Goal: Navigation & Orientation: Find specific page/section

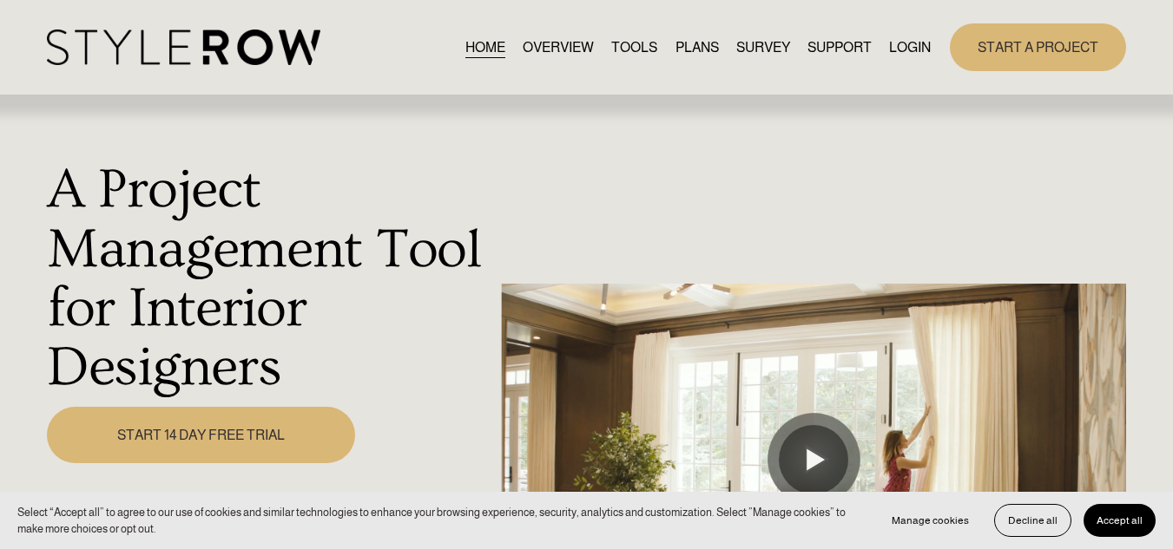
click at [917, 42] on link "LOGIN" at bounding box center [910, 47] width 42 height 23
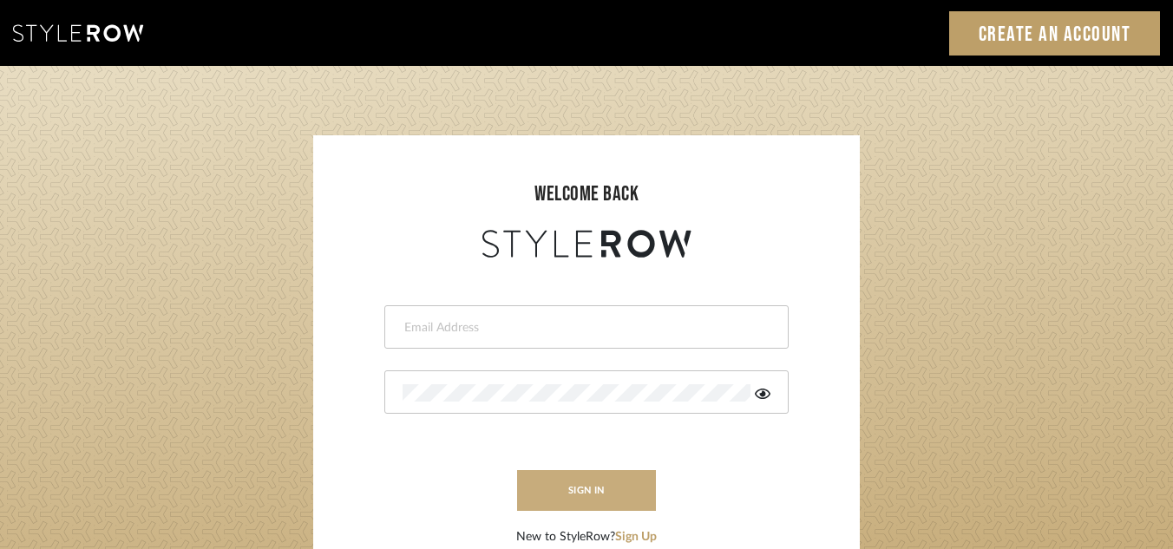
type input "[PERSON_NAME][EMAIL_ADDRESS][DOMAIN_NAME]"
click at [583, 491] on button "sign in" at bounding box center [586, 490] width 139 height 41
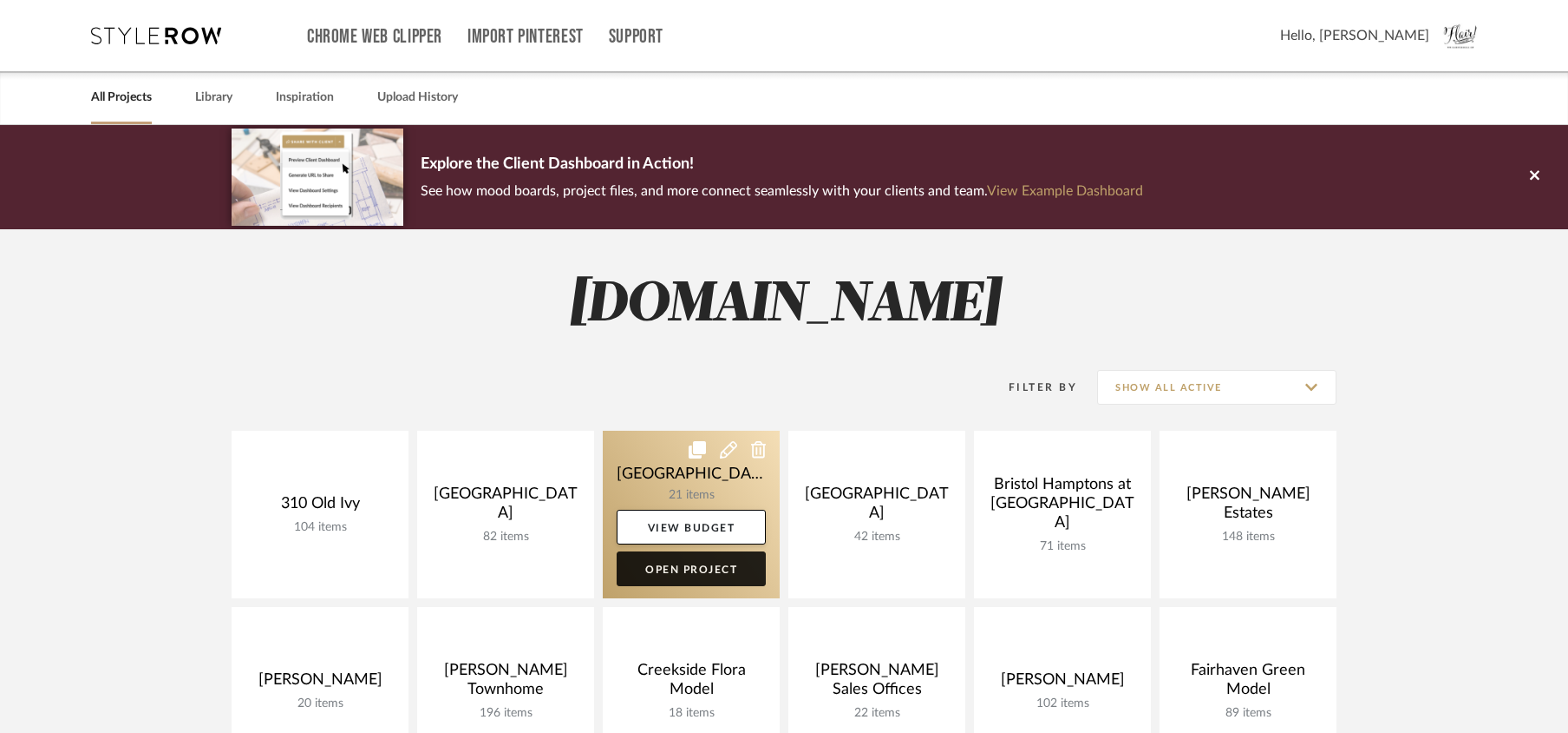
click at [695, 561] on link "Open Project" at bounding box center [691, 568] width 149 height 35
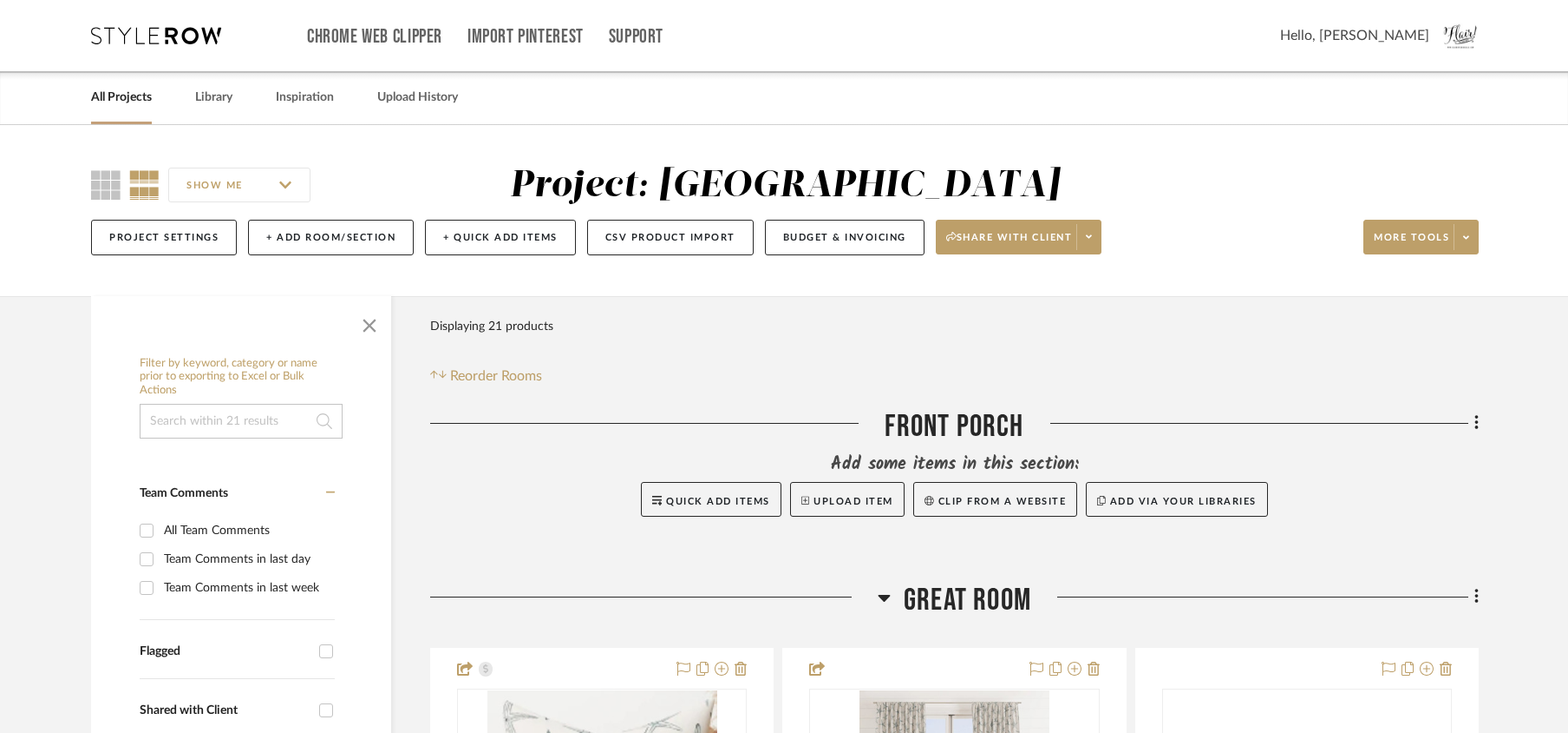
scroll to position [561, 0]
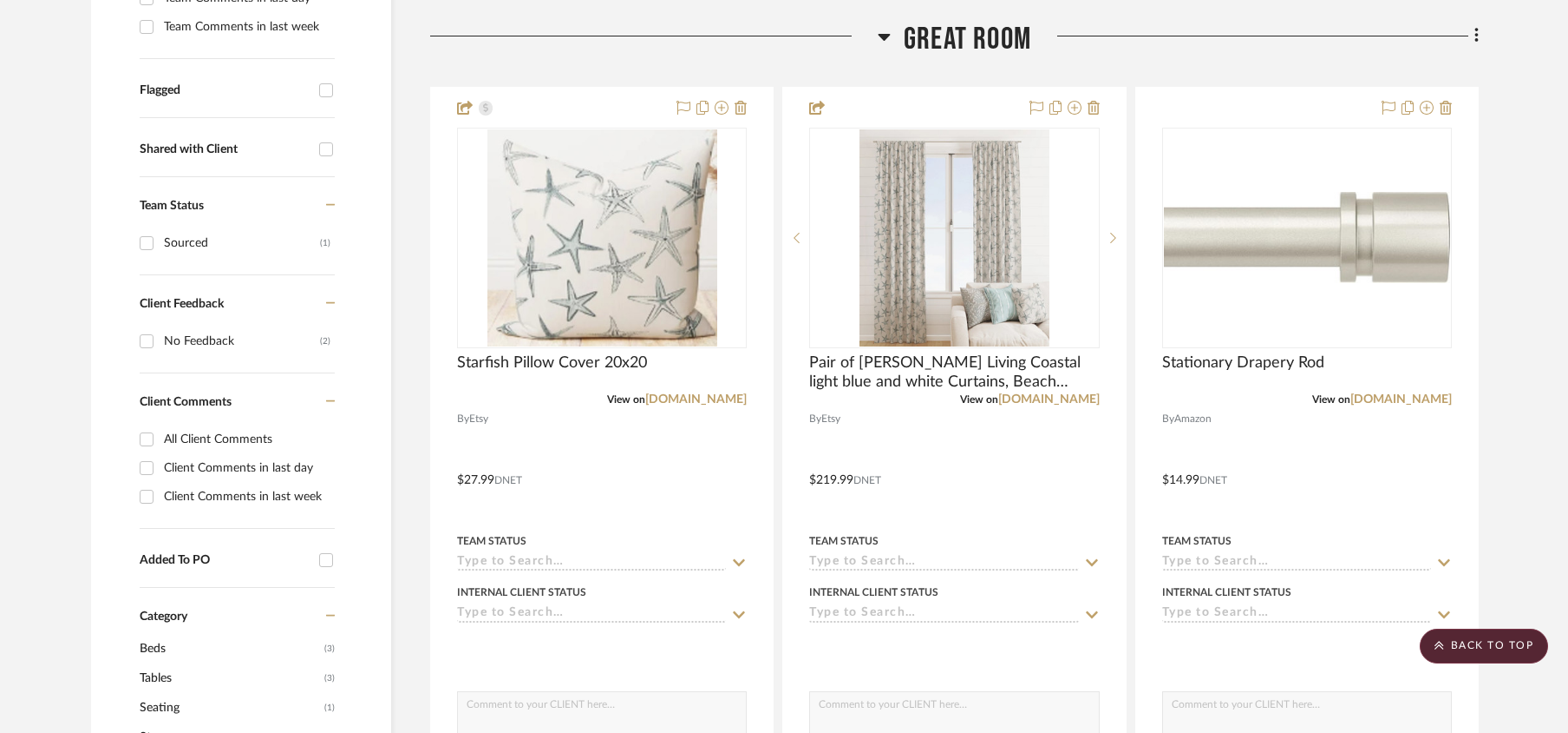
click at [695, 561] on input at bounding box center [591, 563] width 269 height 16
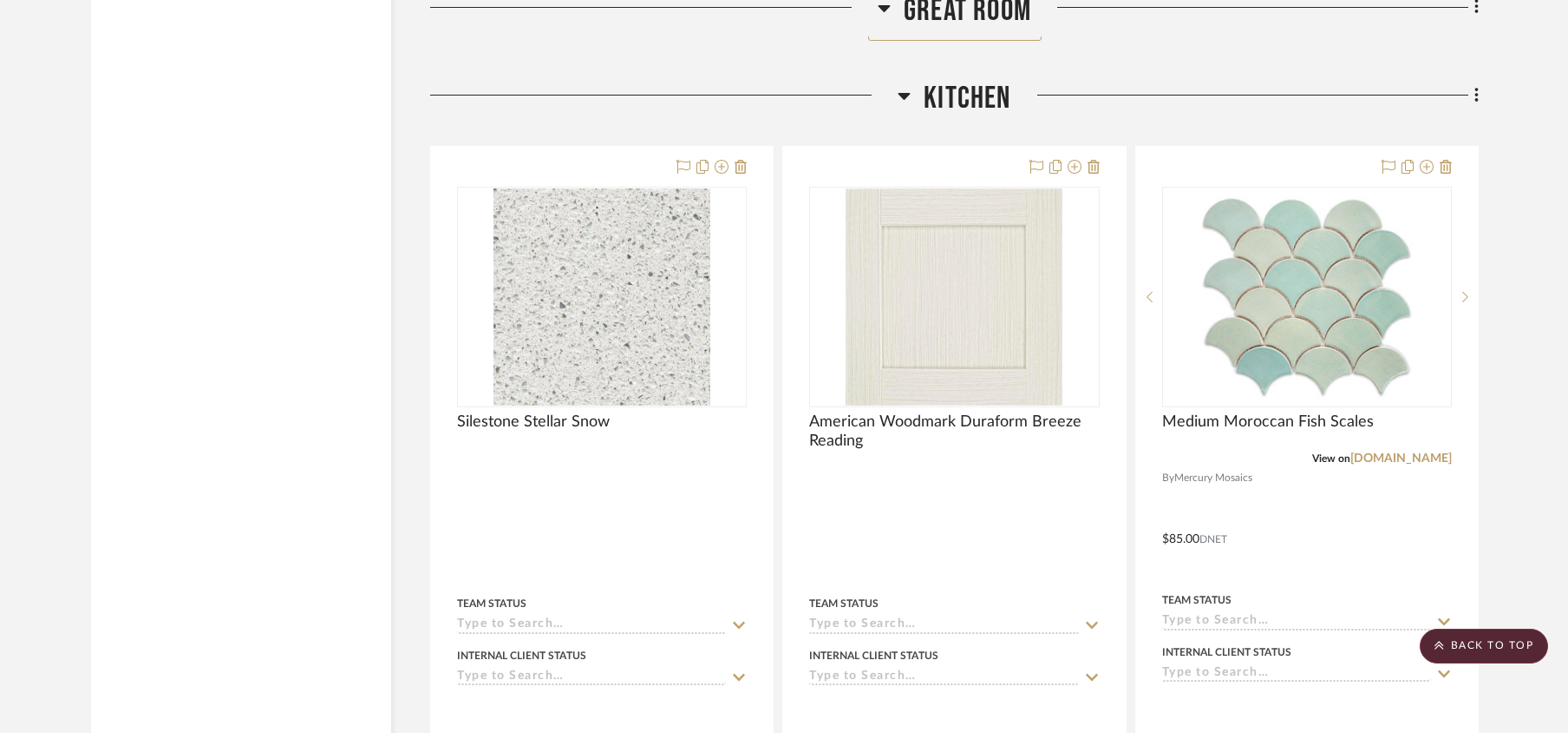
scroll to position [2963, 0]
click at [695, 561] on div at bounding box center [602, 524] width 342 height 763
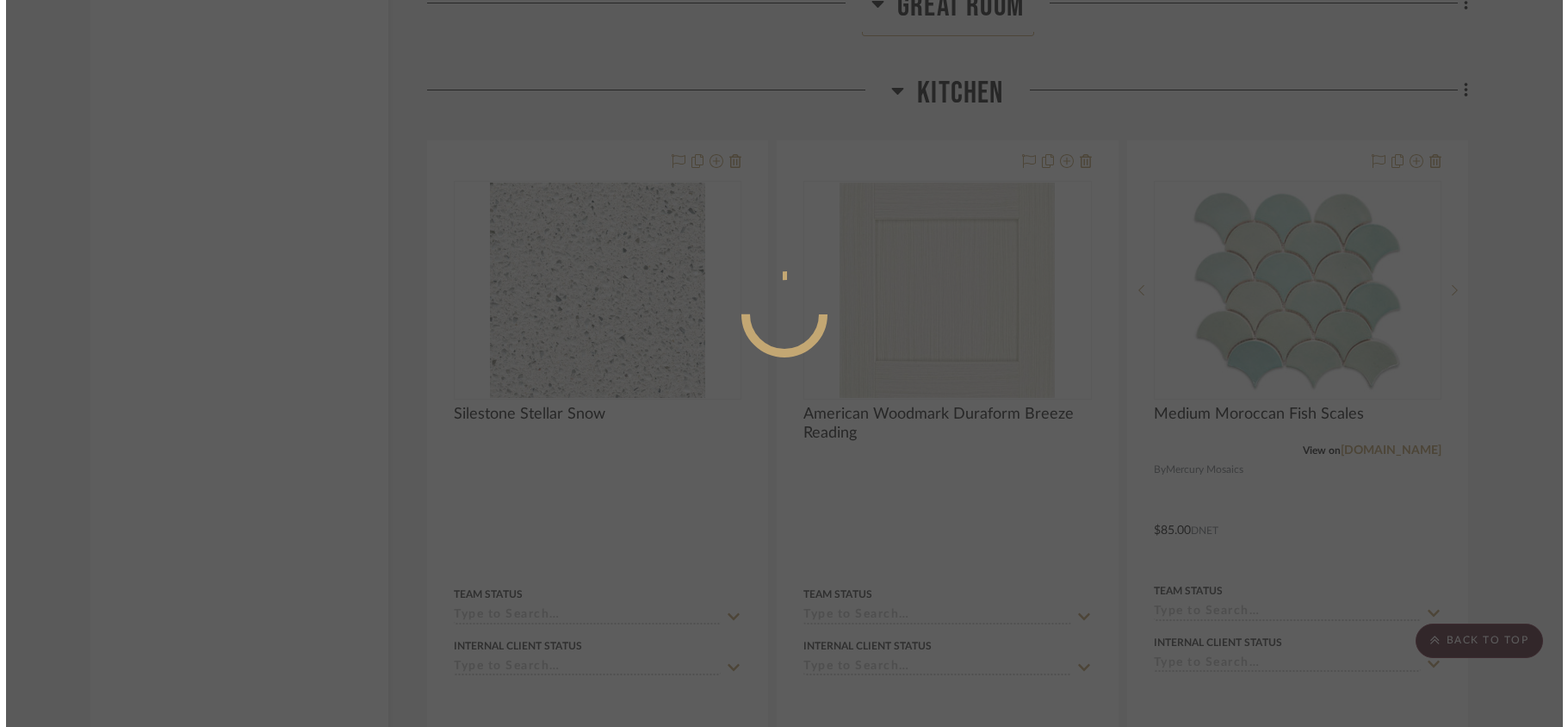
scroll to position [0, 0]
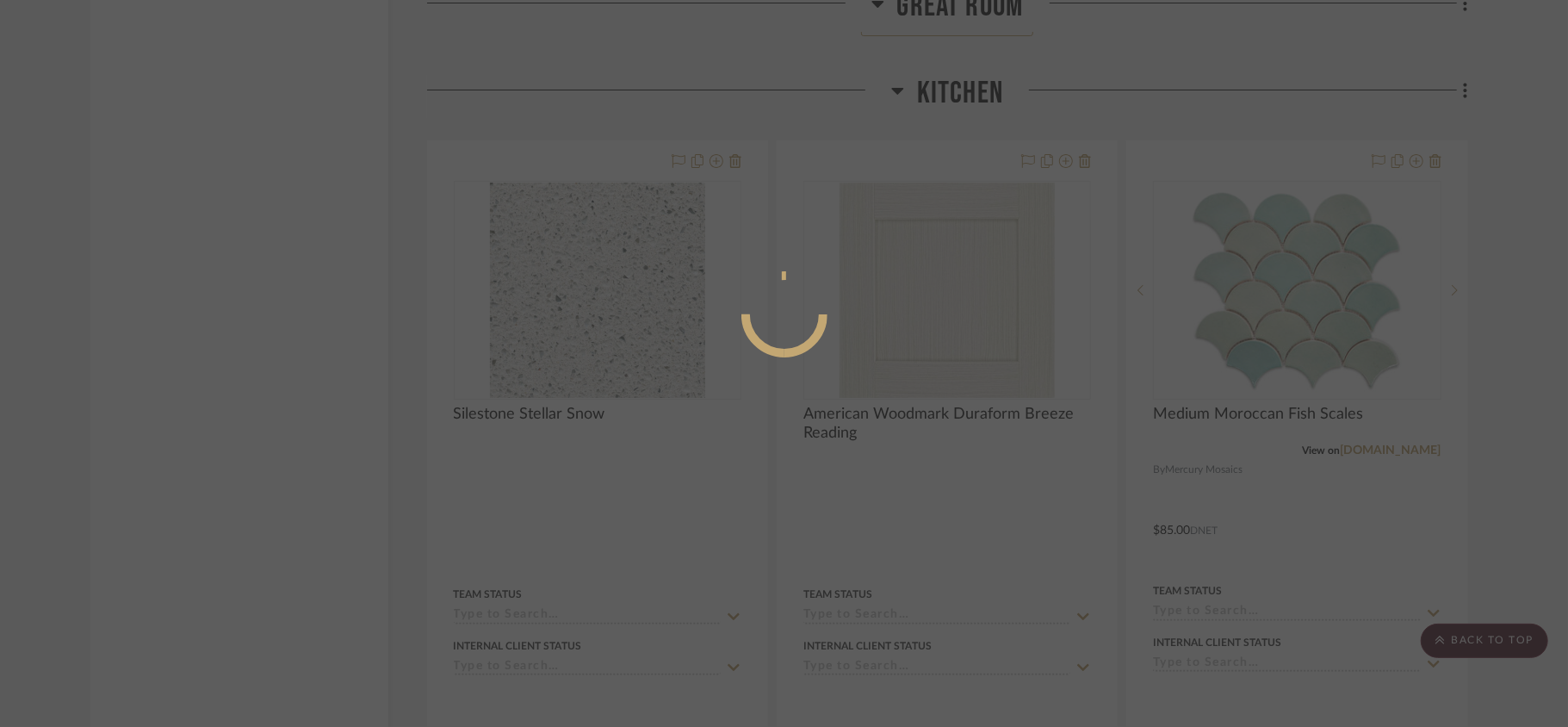
click at [689, 556] on mat-dialog-content at bounding box center [784, 383] width 258 height 741
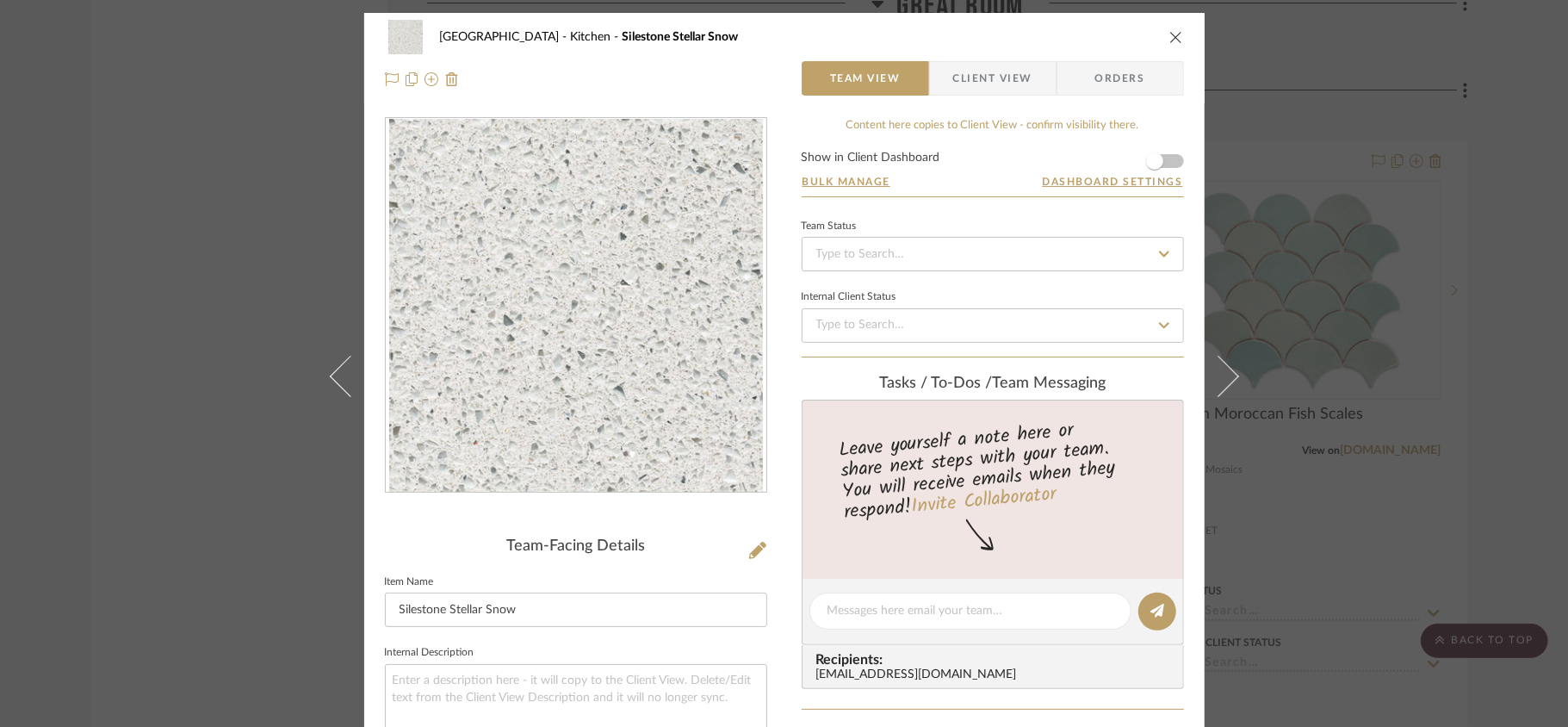
click at [1171, 39] on icon "close" at bounding box center [1176, 37] width 14 height 14
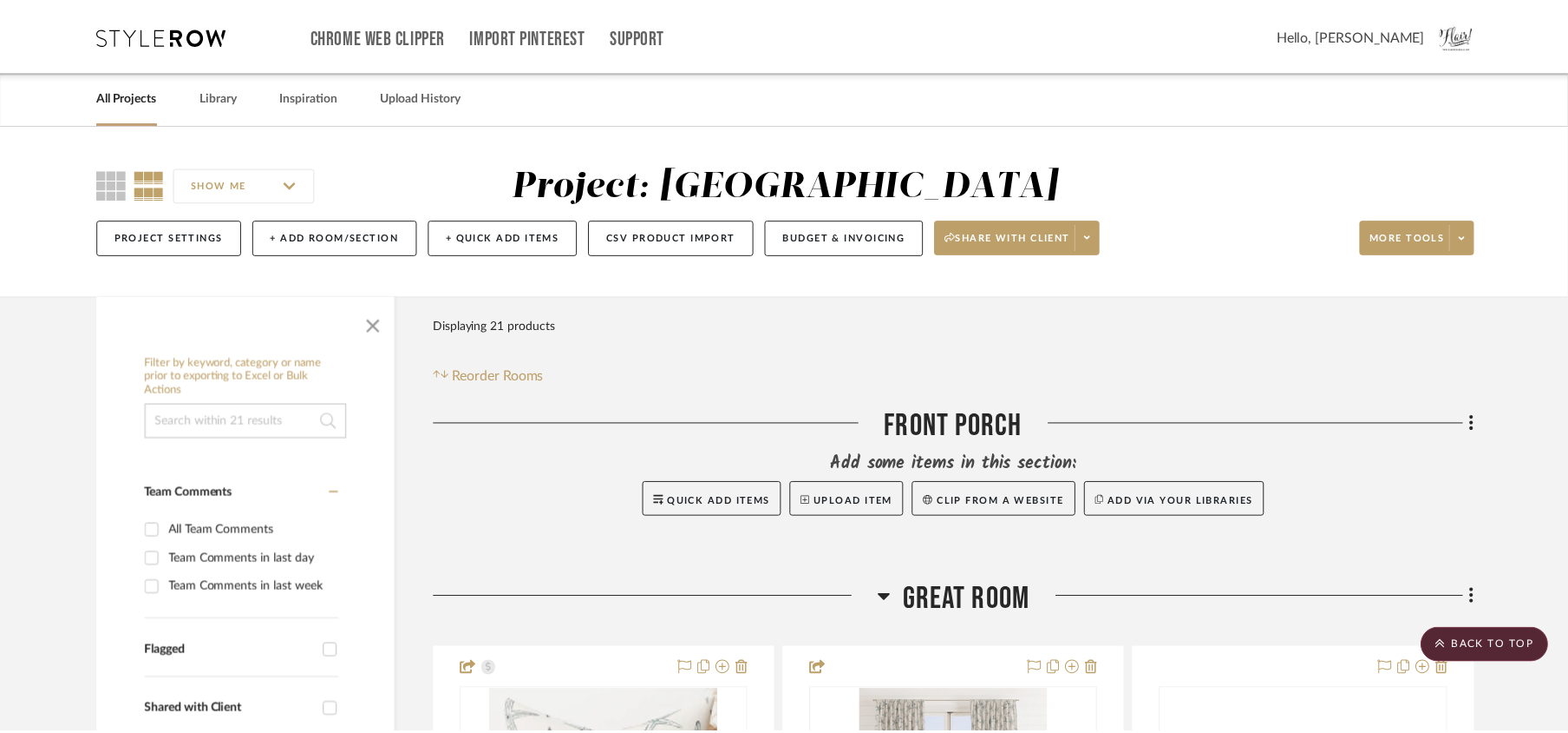
scroll to position [2963, 0]
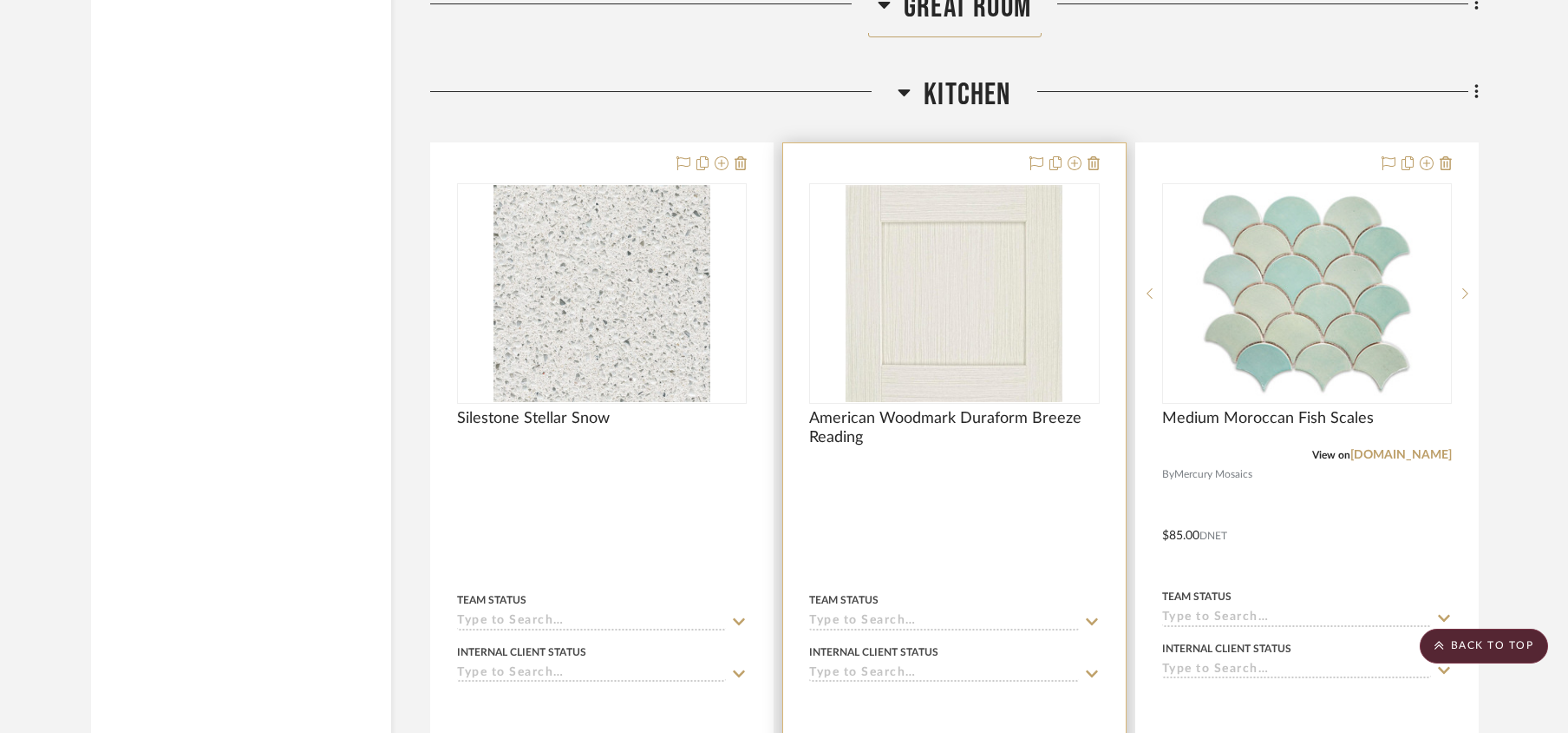
click at [969, 342] on img "0" at bounding box center [953, 293] width 217 height 217
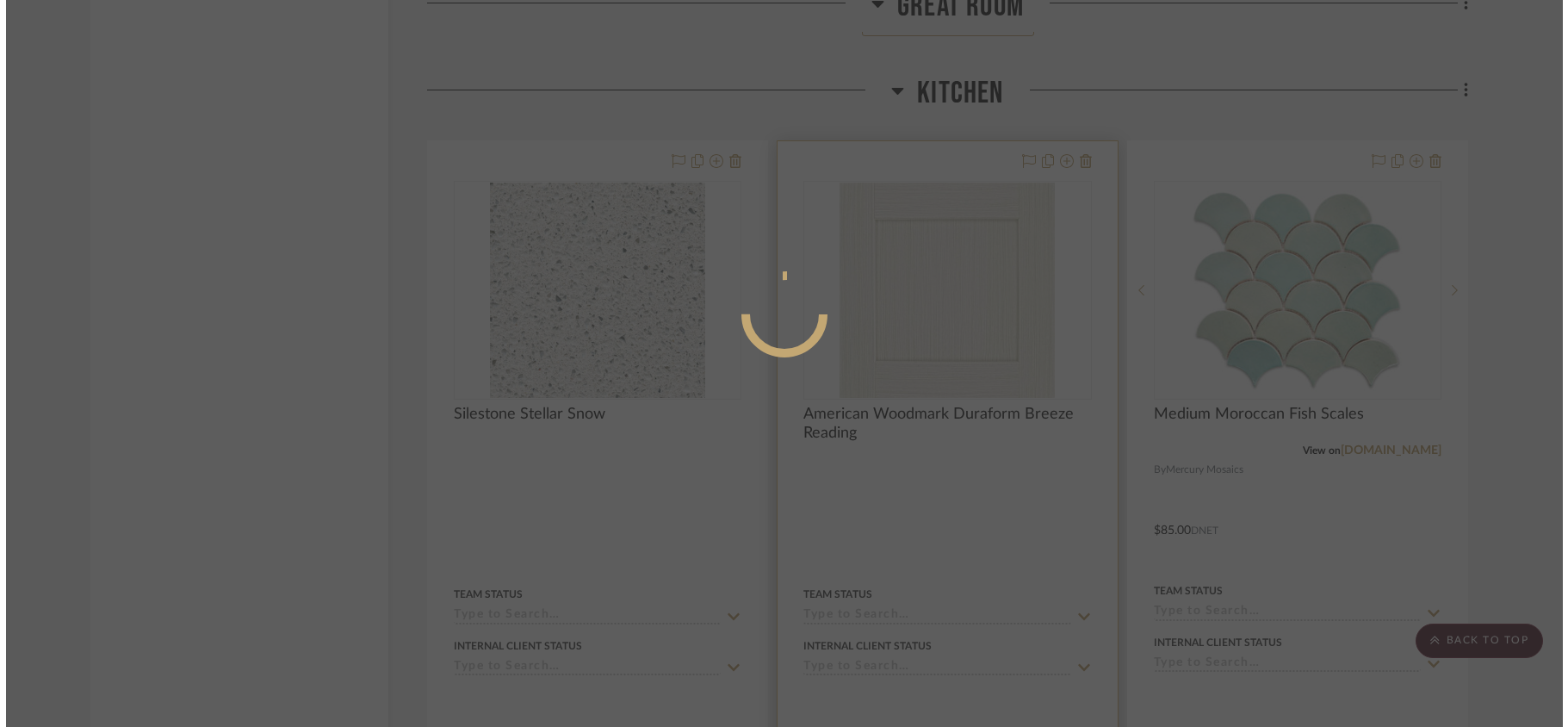
scroll to position [0, 0]
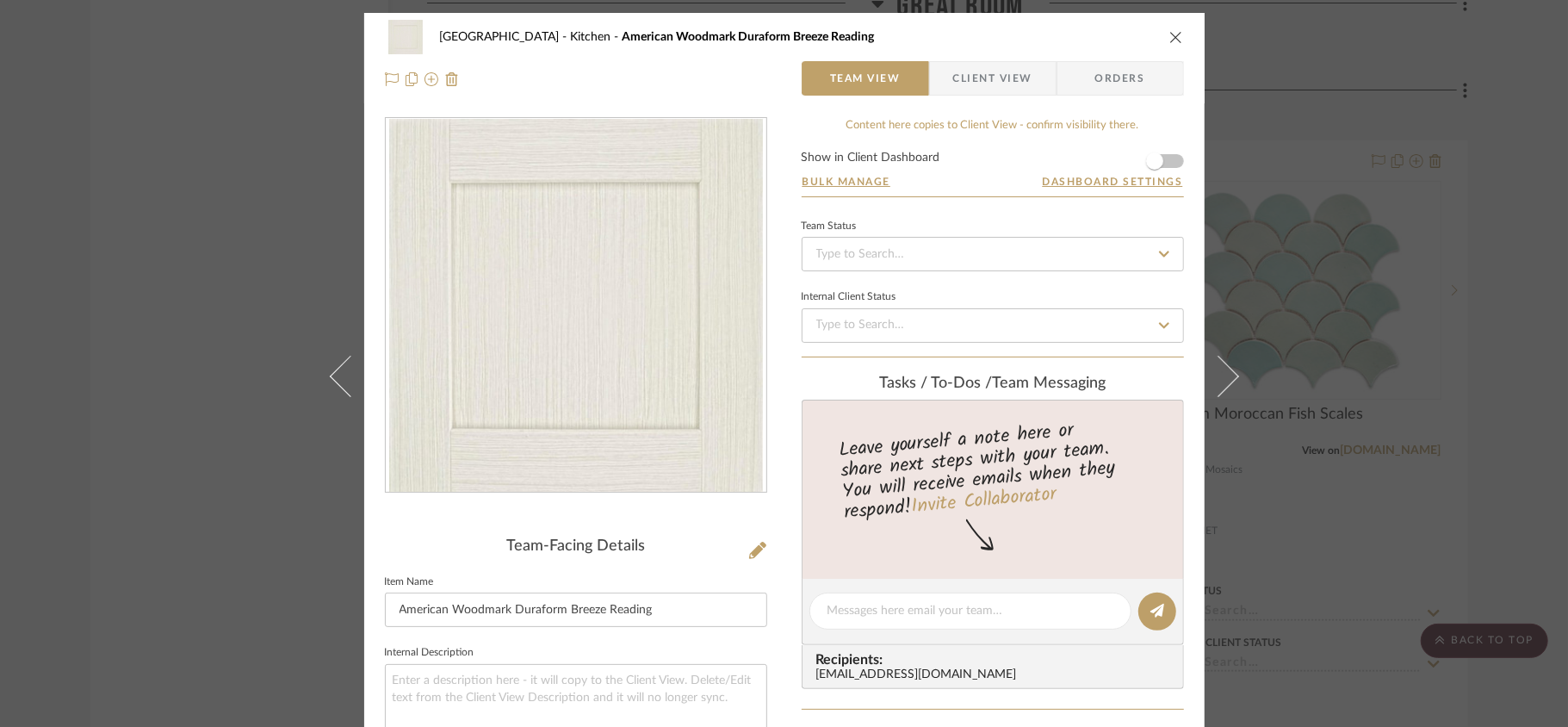
click at [551, 355] on img "0" at bounding box center [575, 305] width 374 height 374
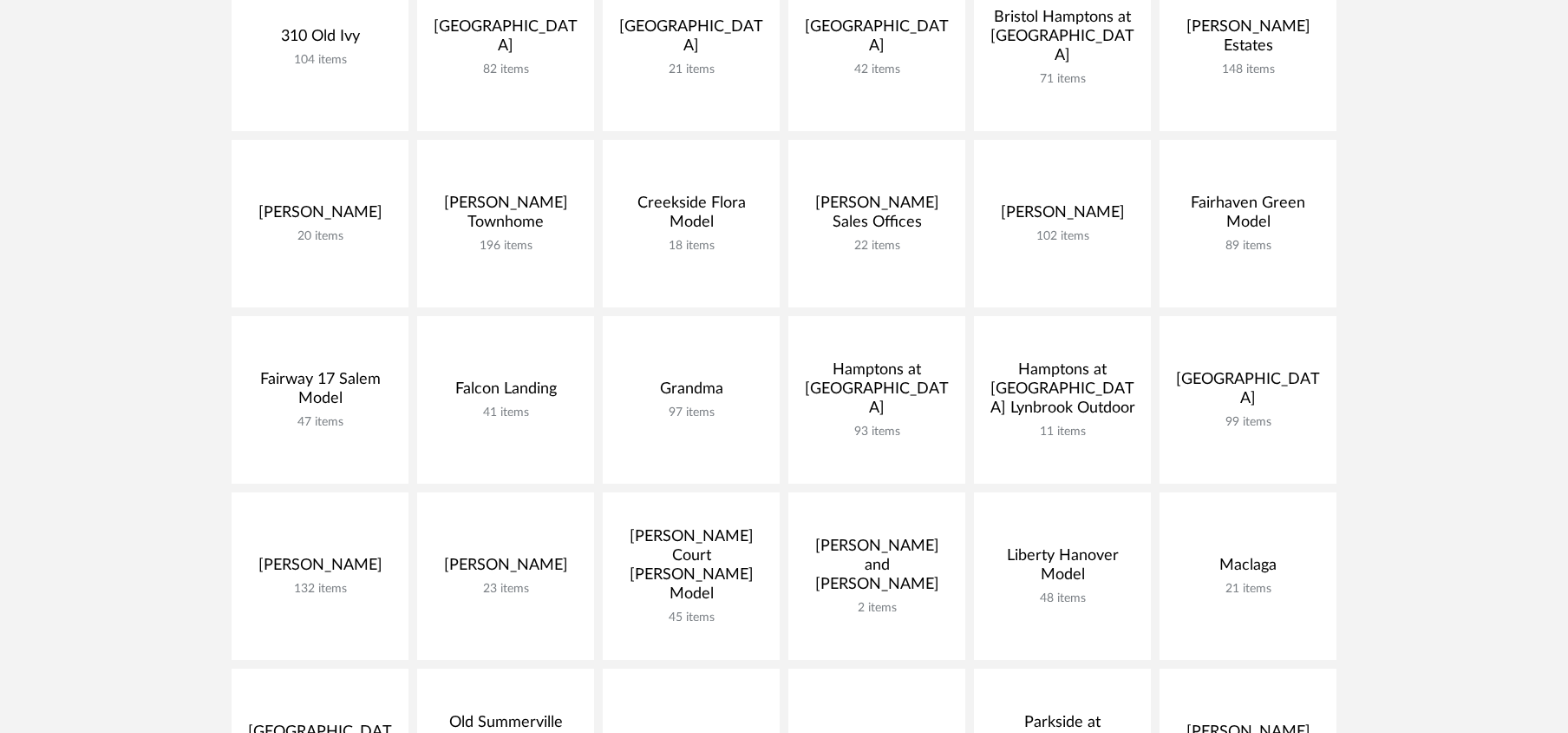
scroll to position [219, 0]
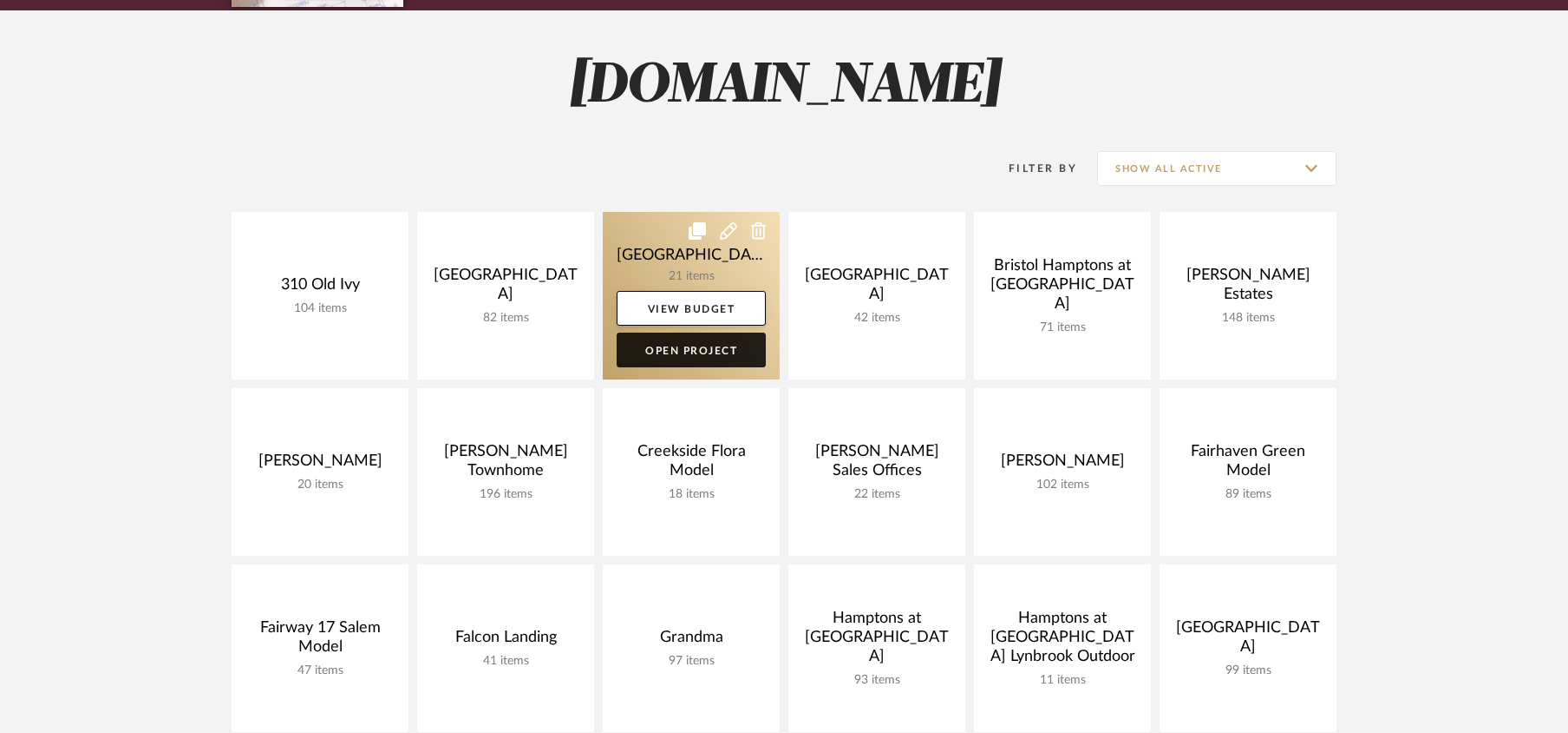
click at [702, 352] on link "Open Project" at bounding box center [691, 349] width 149 height 35
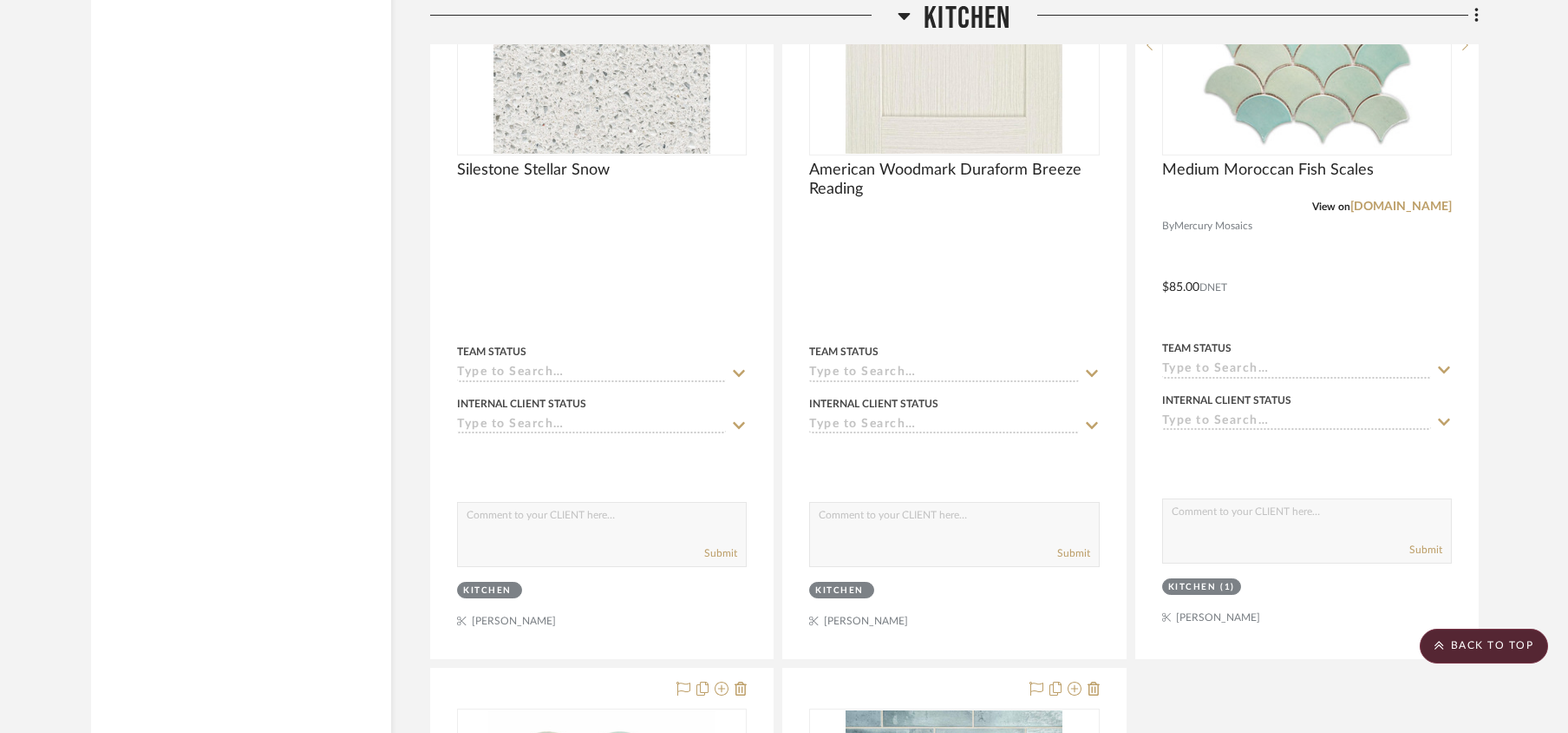
scroll to position [2882, 0]
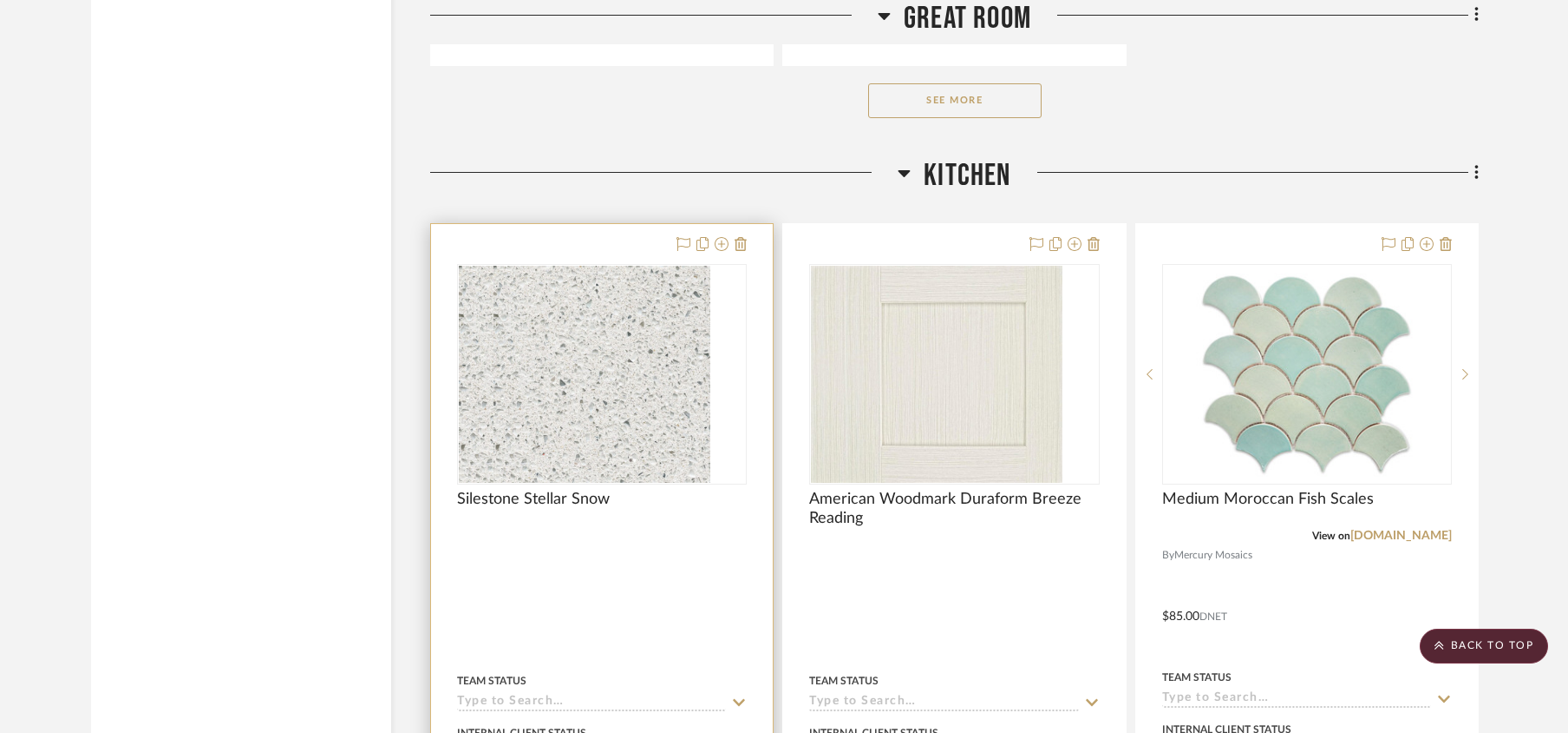
click at [605, 407] on div at bounding box center [602, 374] width 290 height 220
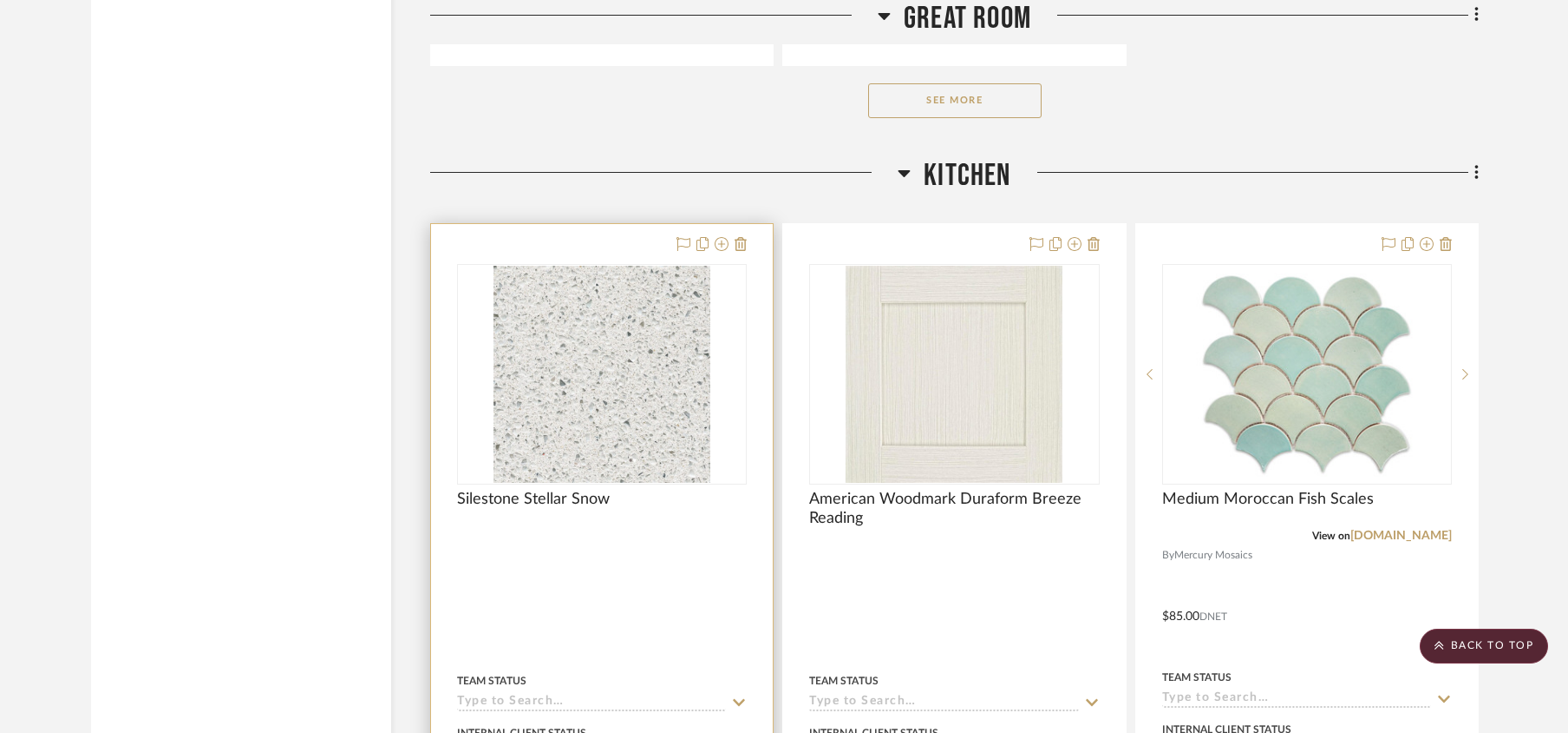
click at [605, 407] on img "0" at bounding box center [602, 374] width 217 height 217
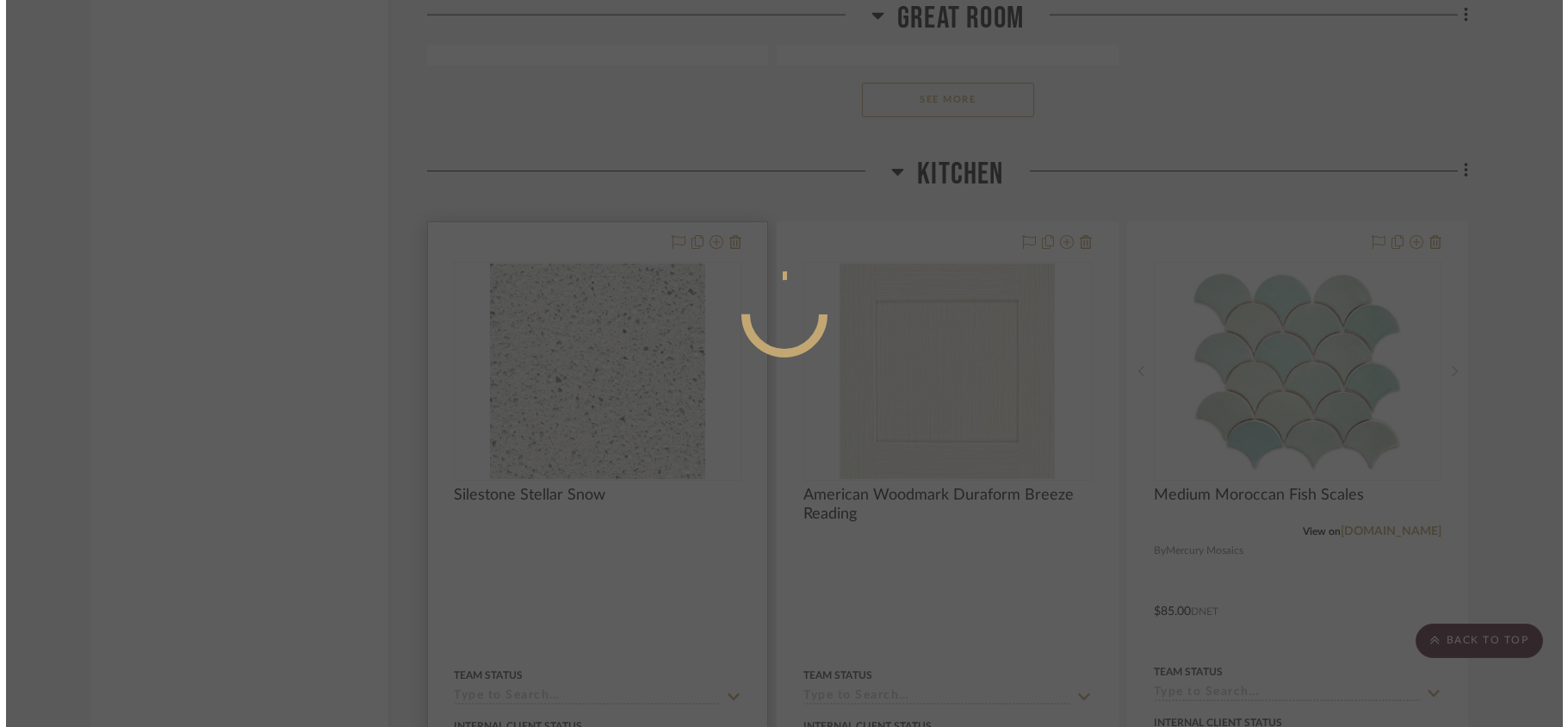
scroll to position [0, 0]
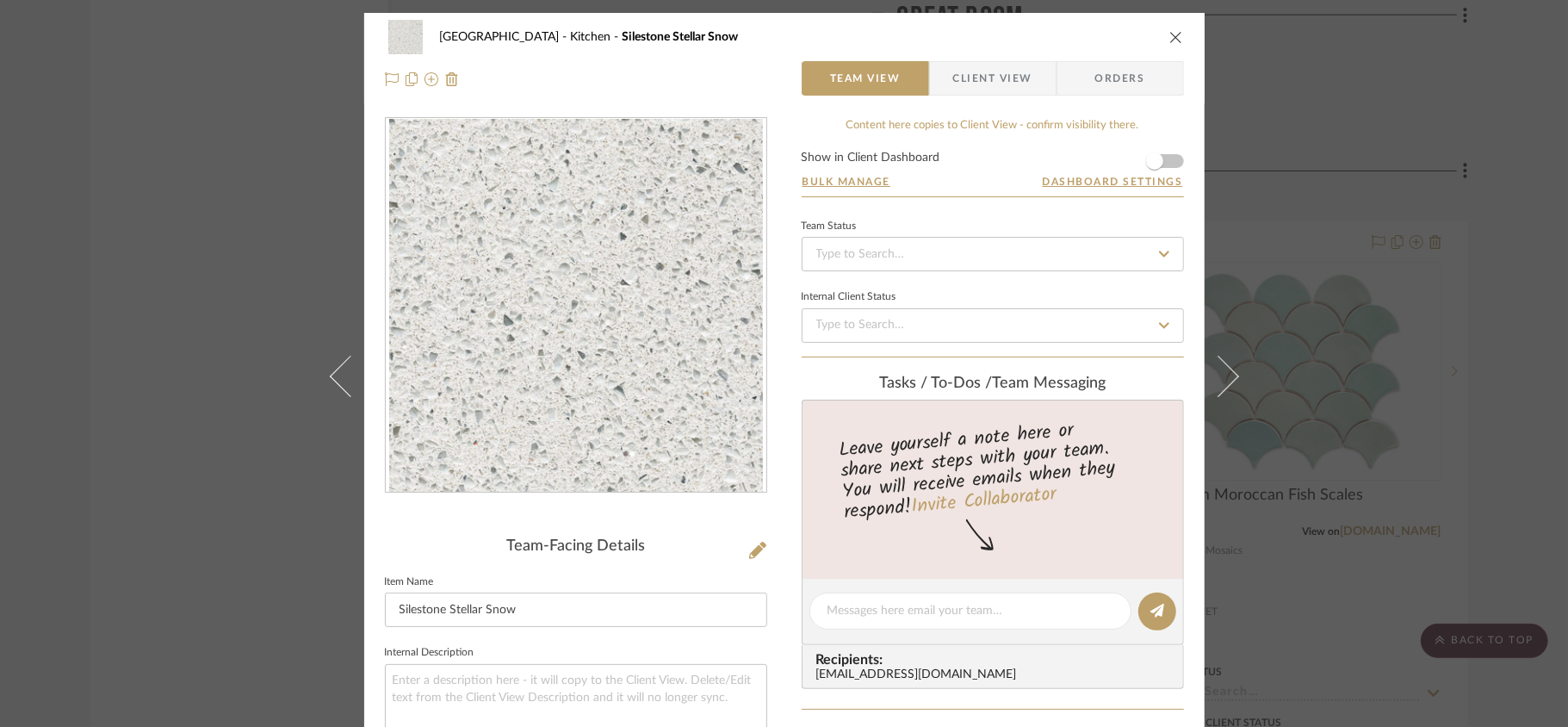
click at [1171, 42] on icon "close" at bounding box center [1176, 37] width 14 height 14
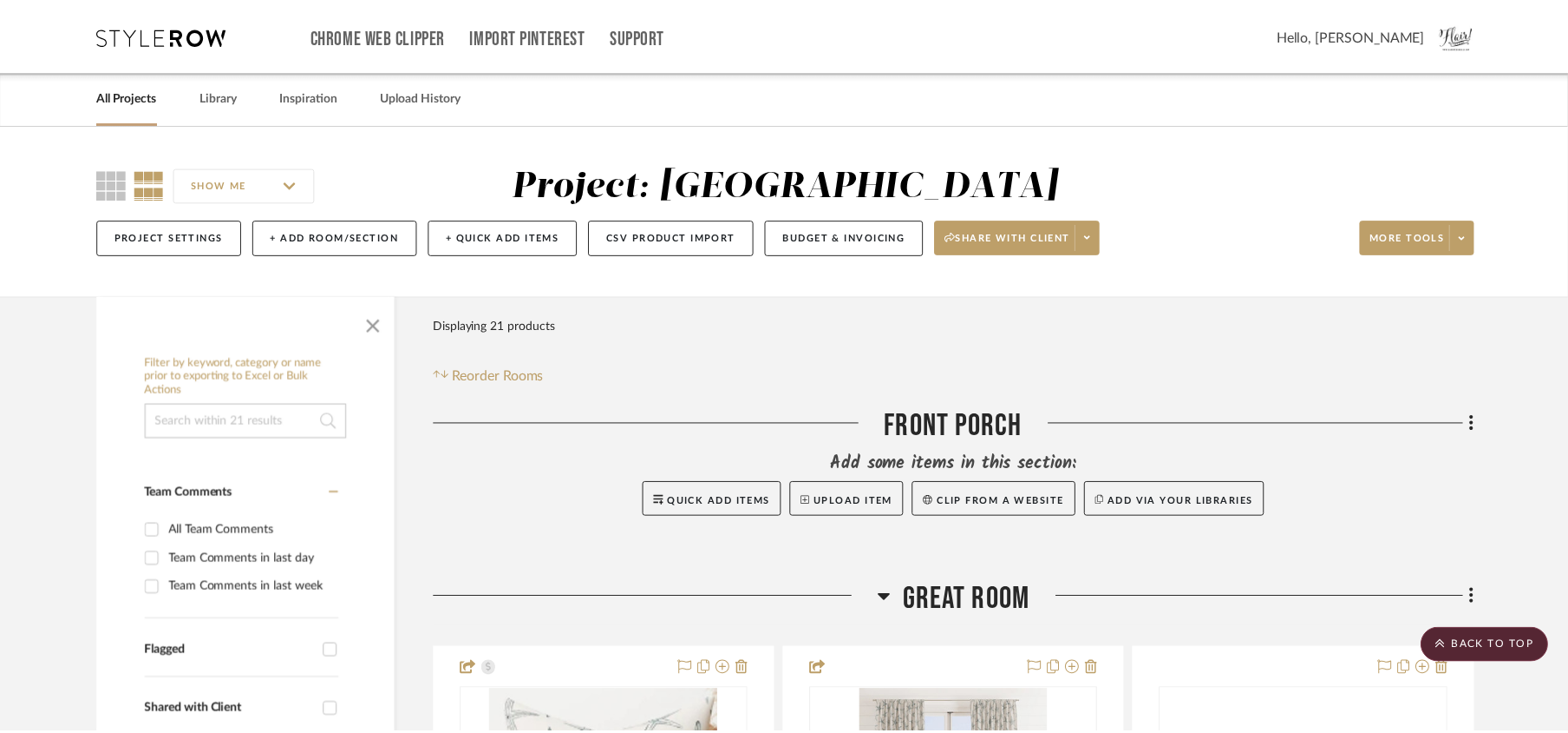
scroll to position [2882, 0]
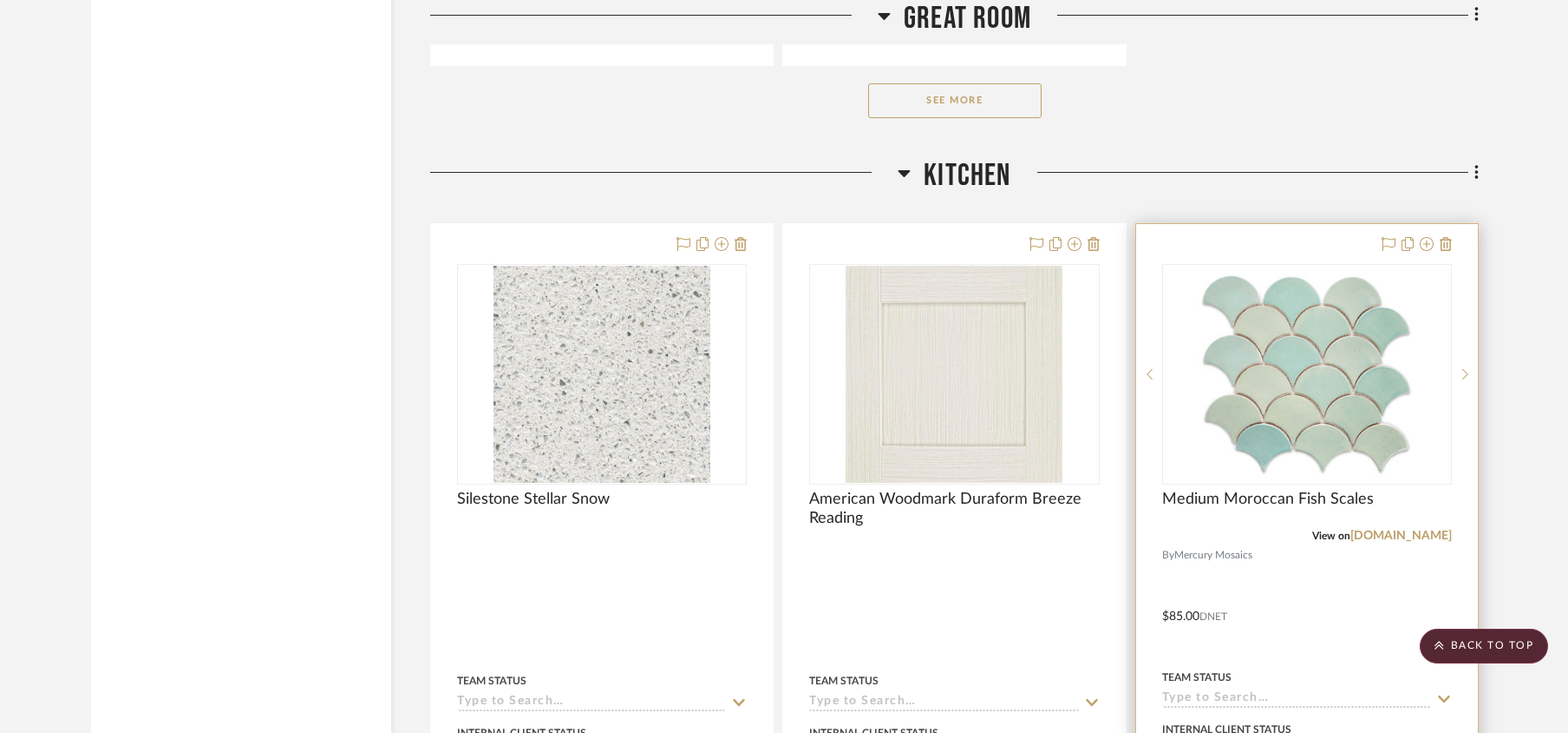
click at [1302, 391] on img "0" at bounding box center [1307, 373] width 286 height 215
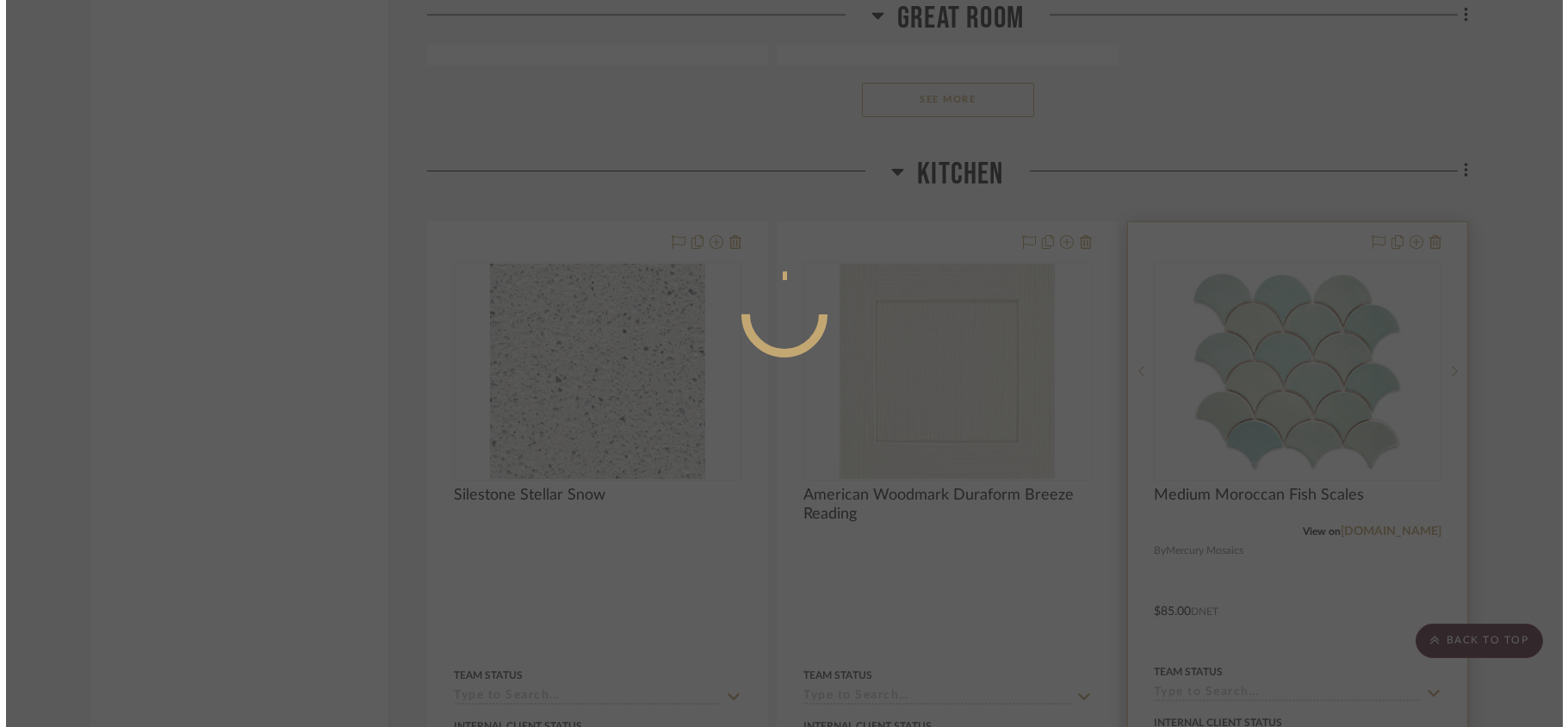
scroll to position [0, 0]
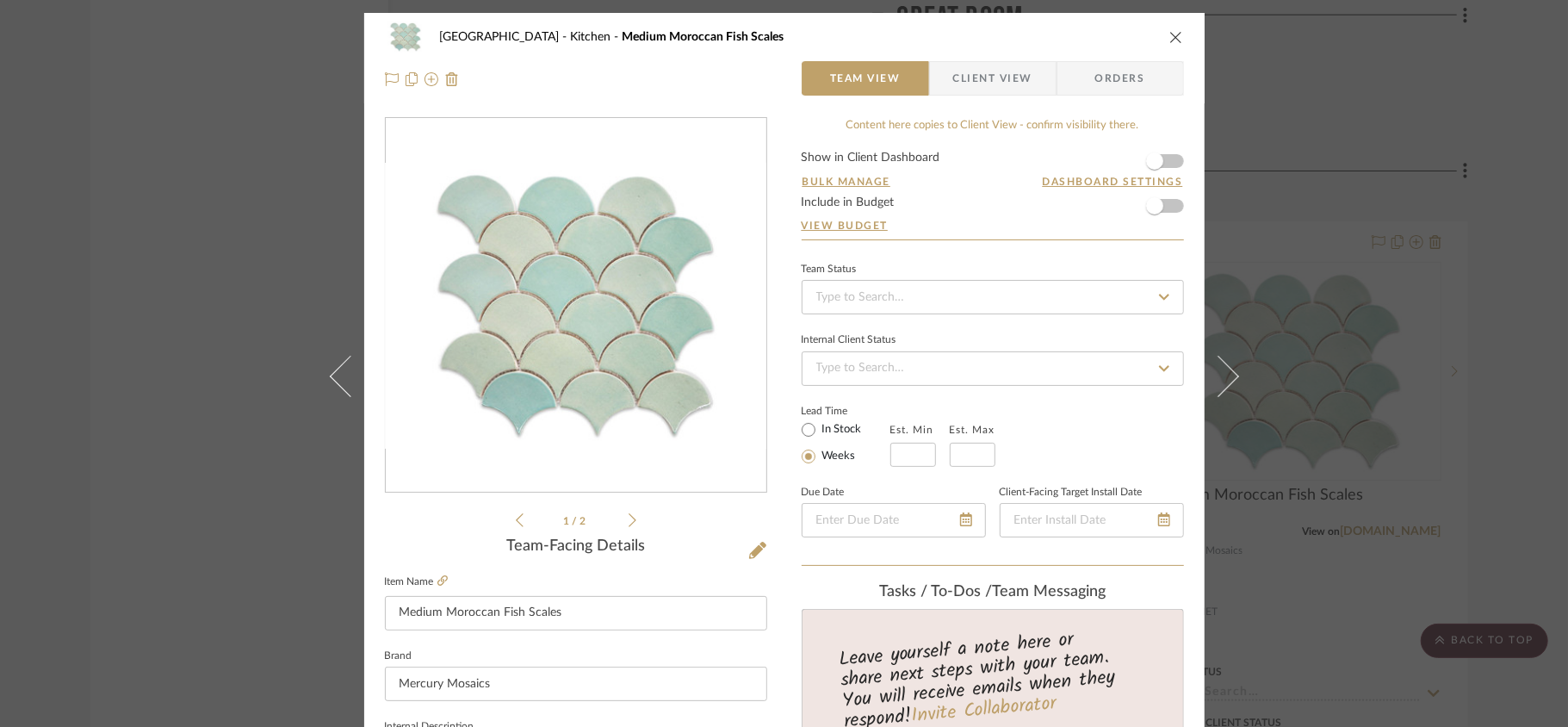
click at [1169, 40] on icon "close" at bounding box center [1176, 37] width 14 height 14
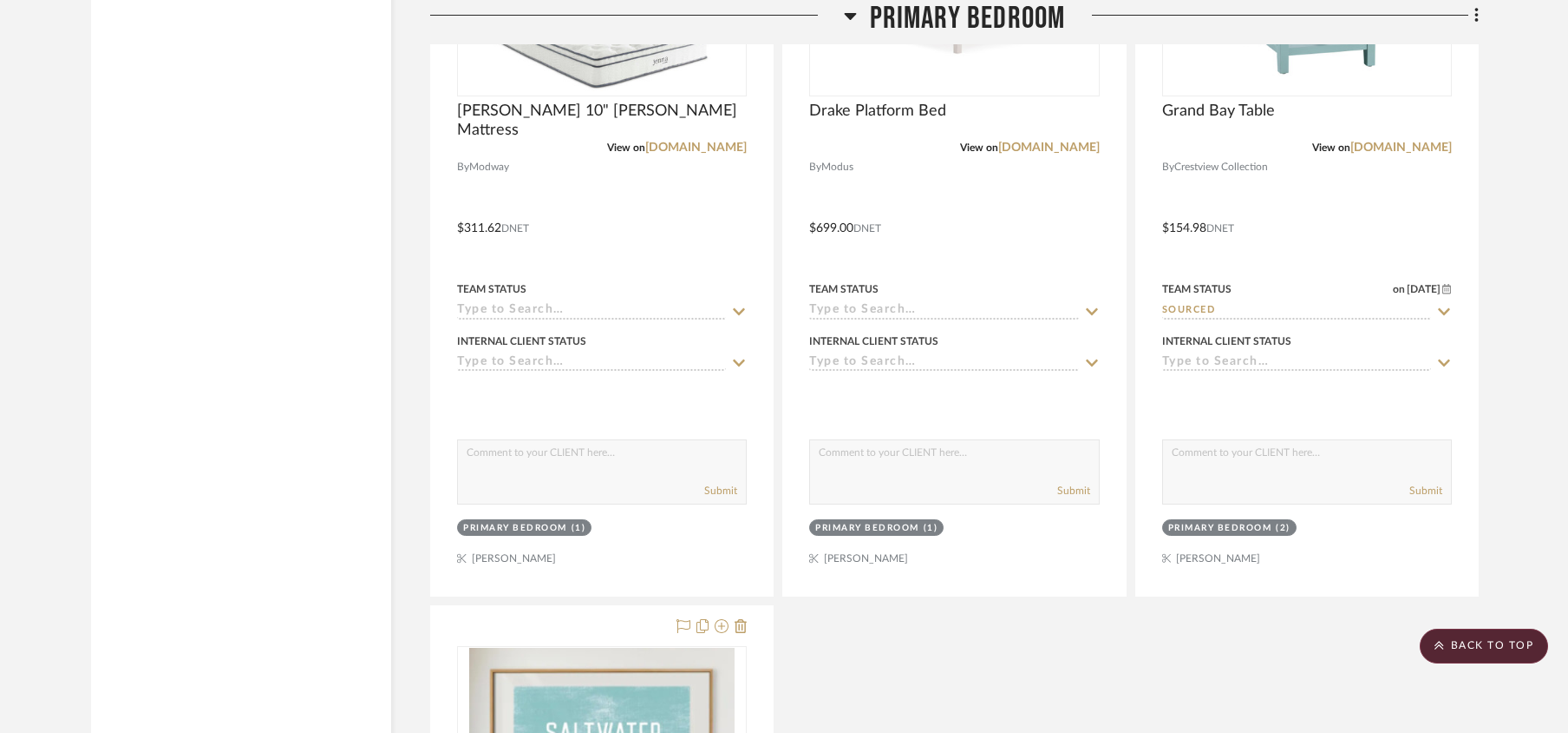
scroll to position [4880, 0]
